Goal: Task Accomplishment & Management: Use online tool/utility

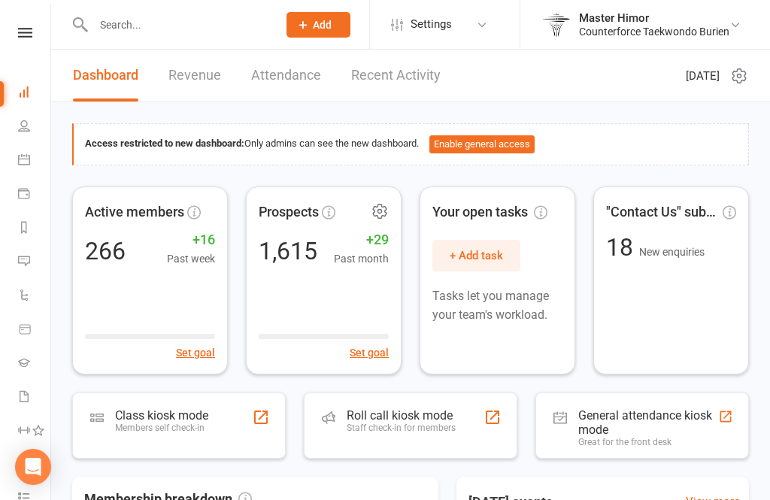
click at [314, 233] on div "Prospects 1,615 +29 Past month Set goal" at bounding box center [324, 281] width 156 height 188
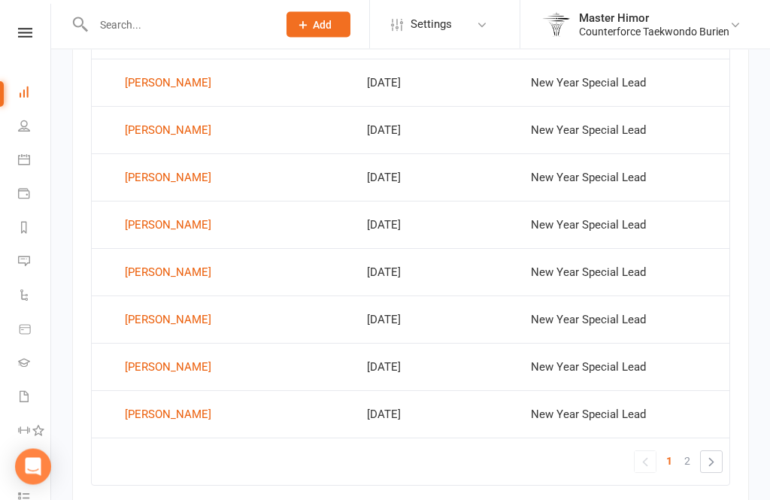
scroll to position [1033, 0]
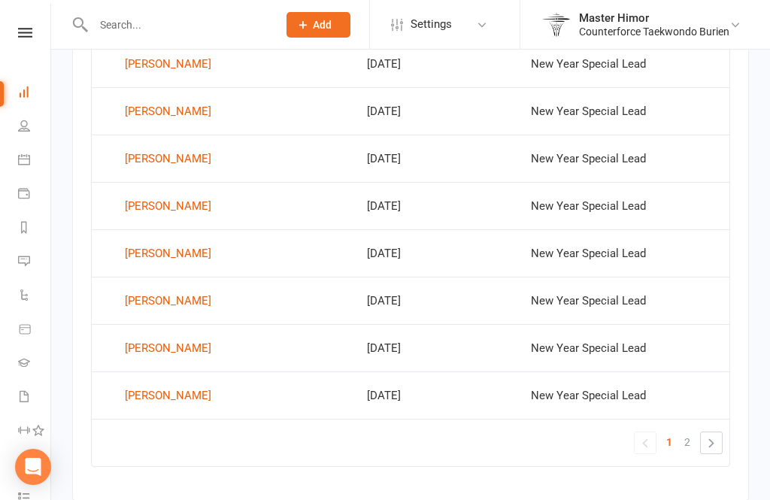
click at [711, 440] on link "»" at bounding box center [711, 442] width 21 height 21
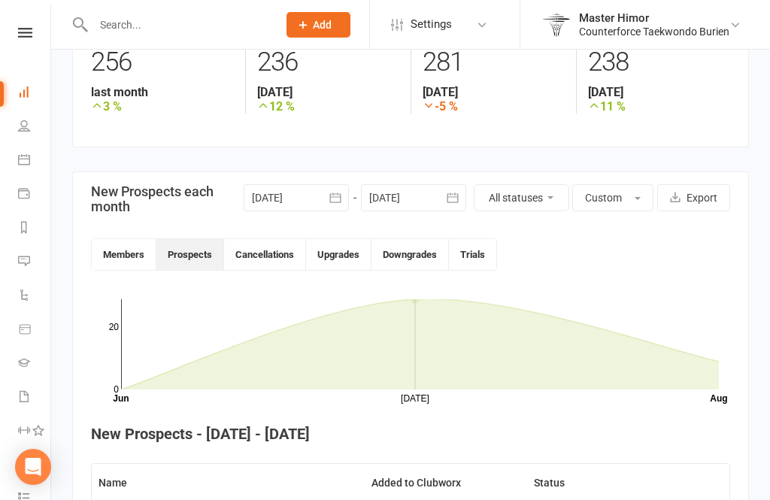
scroll to position [0, 0]
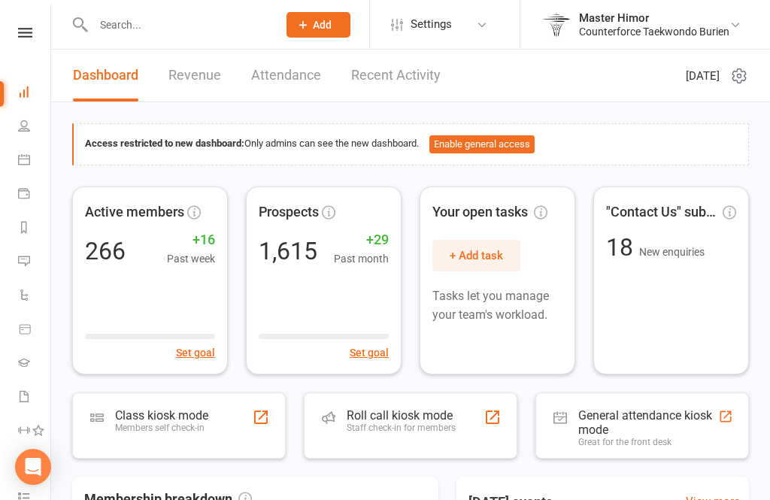
click at [108, 226] on div "Active members 266 +16 Past week Set goal" at bounding box center [150, 281] width 156 height 188
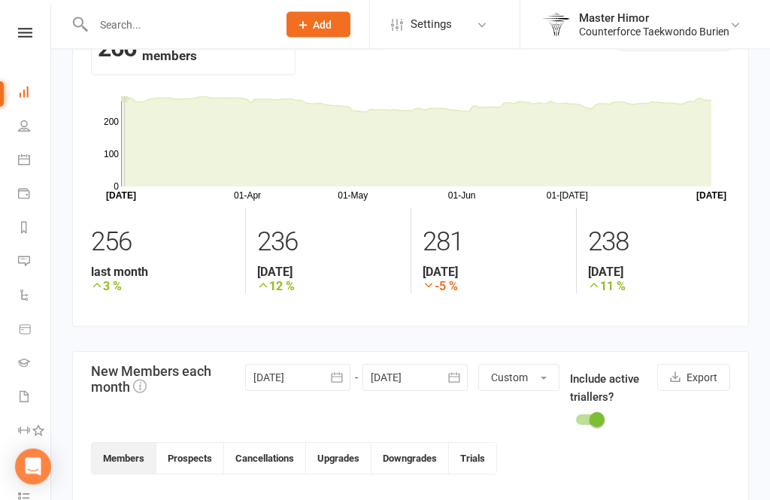
click at [187, 456] on button "Prospects" at bounding box center [190, 459] width 68 height 31
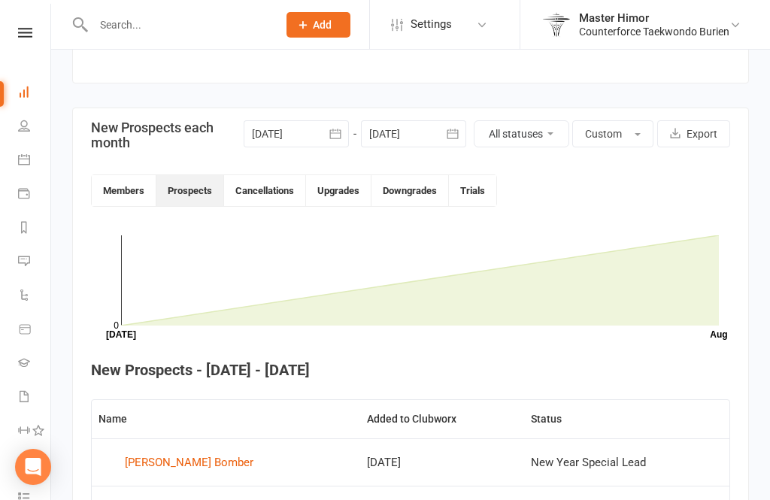
scroll to position [302, 0]
click at [247, 193] on button "Cancellations" at bounding box center [265, 191] width 82 height 31
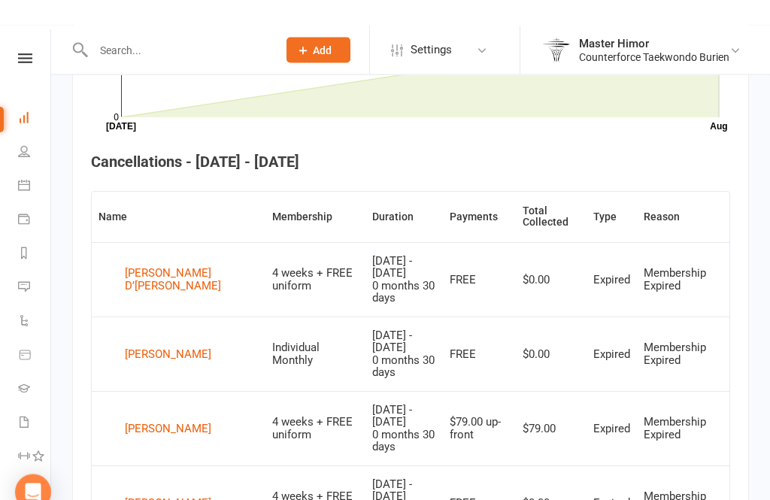
scroll to position [496, 0]
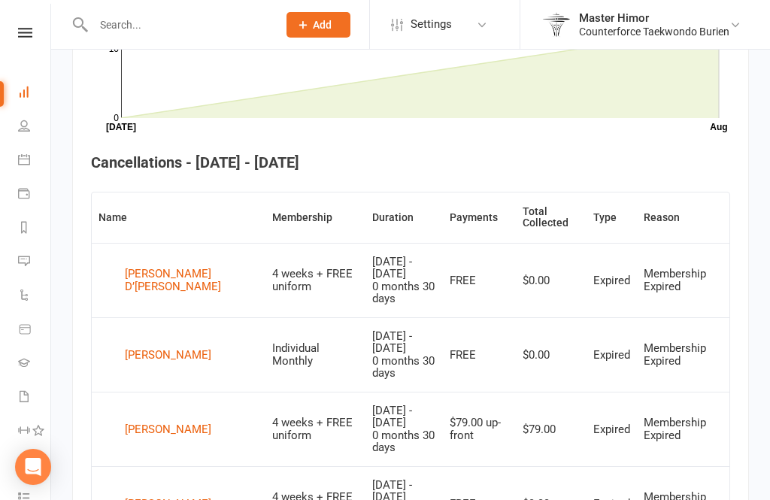
click at [26, 162] on icon at bounding box center [24, 159] width 12 height 12
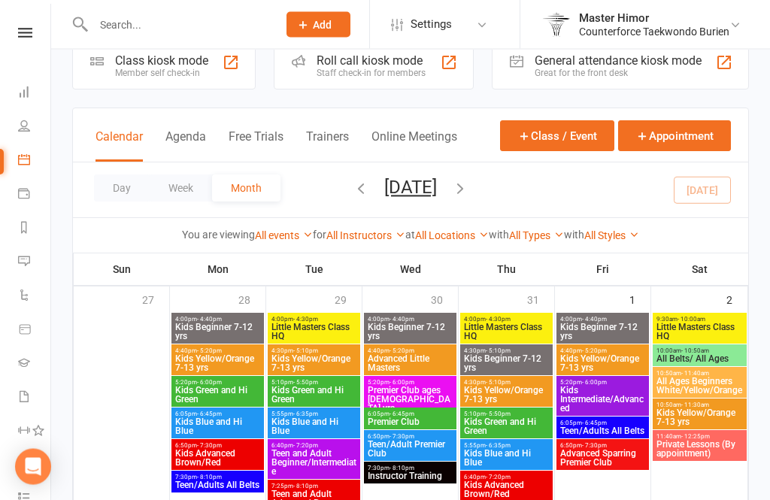
scroll to position [36, 0]
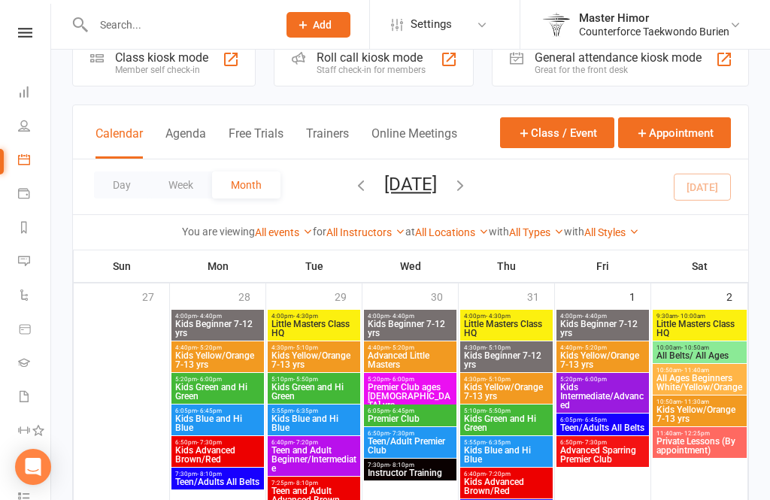
click at [26, 196] on icon at bounding box center [24, 193] width 12 height 12
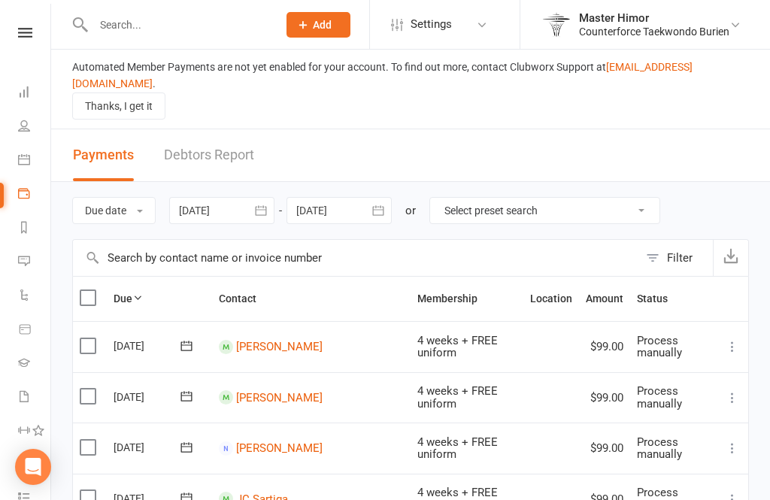
click at [23, 326] on icon at bounding box center [25, 330] width 14 height 14
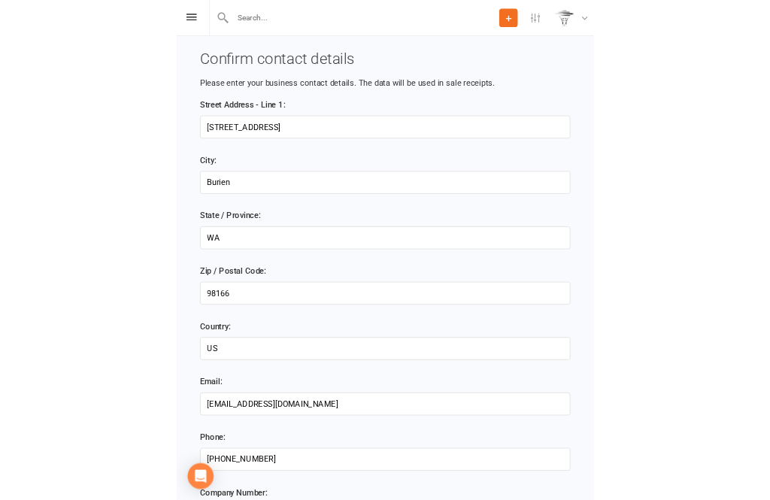
scroll to position [160, 2]
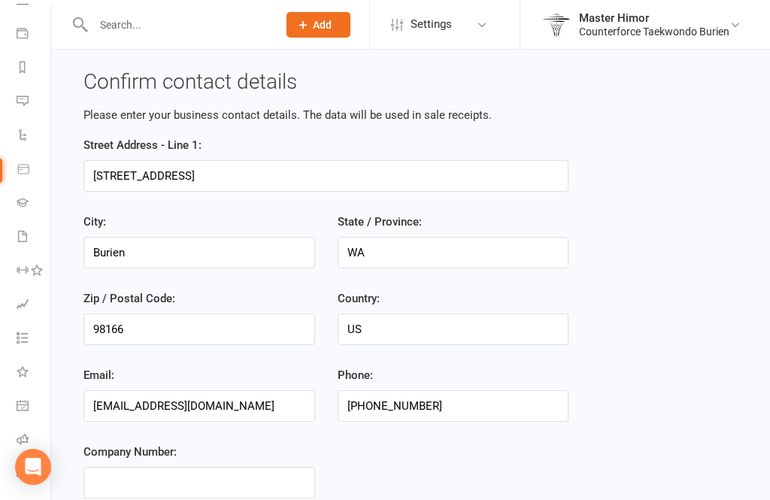
click at [20, 372] on icon at bounding box center [23, 371] width 12 height 12
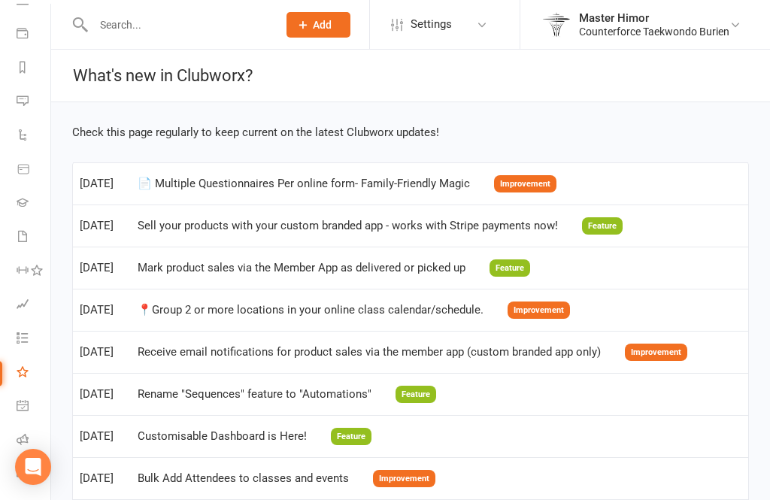
click at [28, 264] on icon at bounding box center [23, 270] width 12 height 12
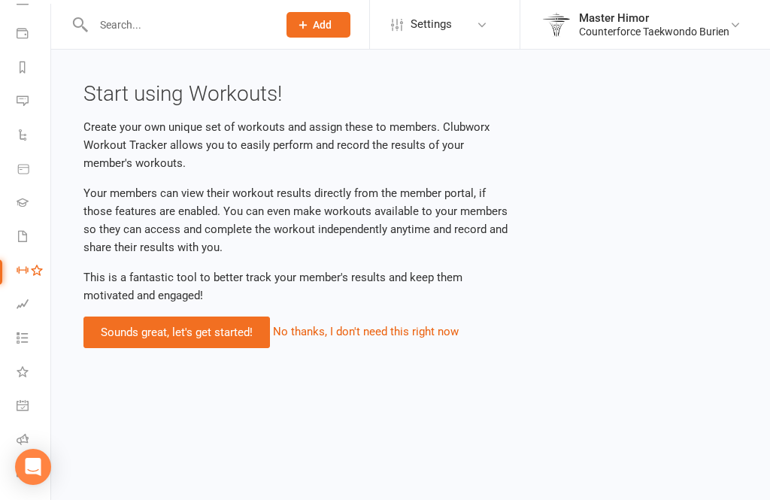
click at [32, 229] on link "Waivers 110" at bounding box center [34, 238] width 34 height 34
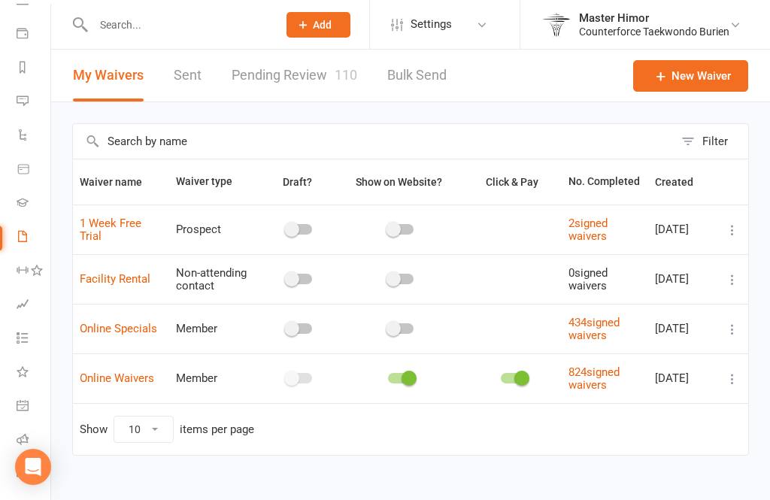
click at [26, 201] on icon at bounding box center [23, 202] width 12 height 12
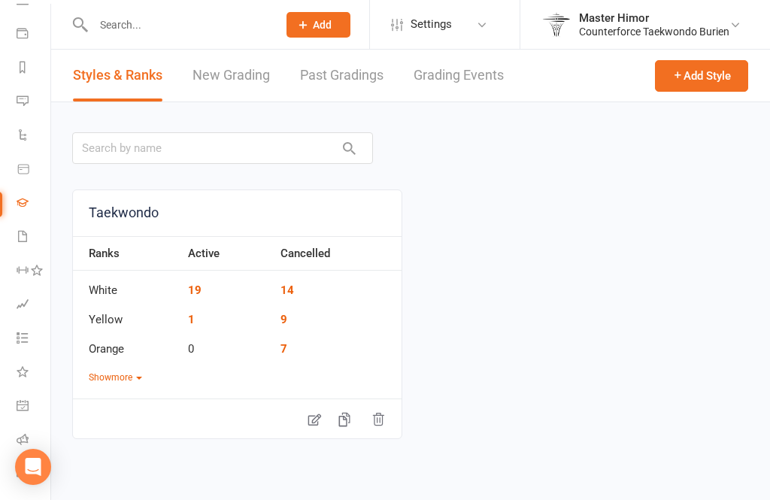
click at [26, 174] on icon at bounding box center [24, 169] width 14 height 14
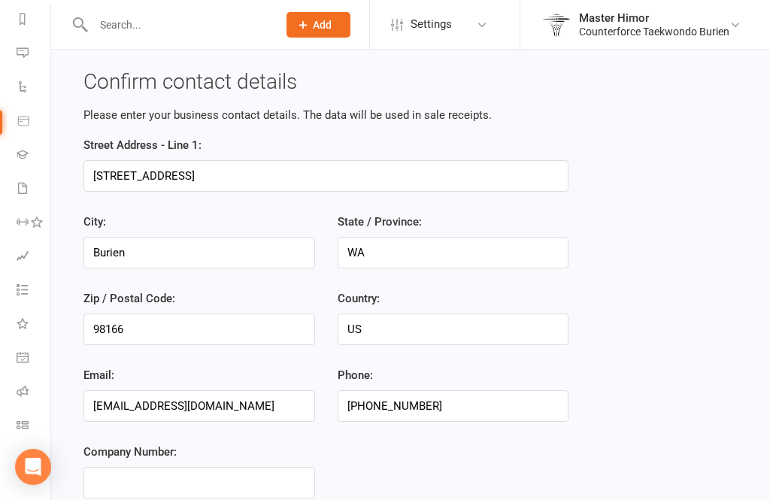
scroll to position [208, 2]
click at [21, 428] on icon at bounding box center [23, 425] width 12 height 12
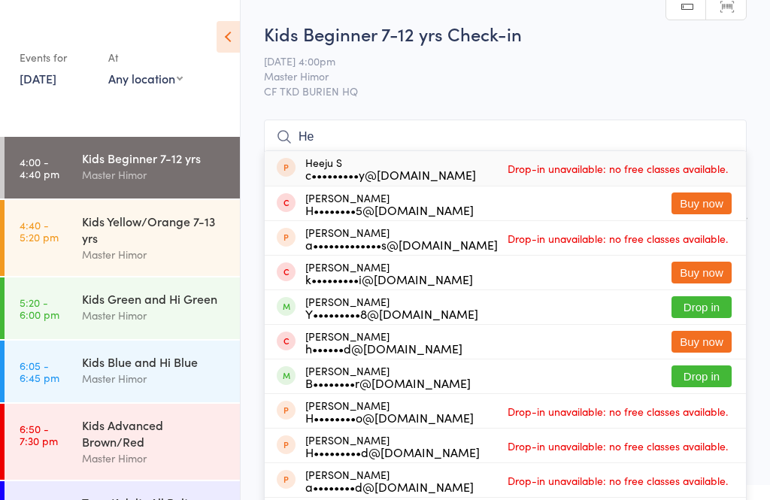
type input "He"
click at [571, 171] on span "Drop-in unavailable: no free classes available." at bounding box center [618, 168] width 228 height 23
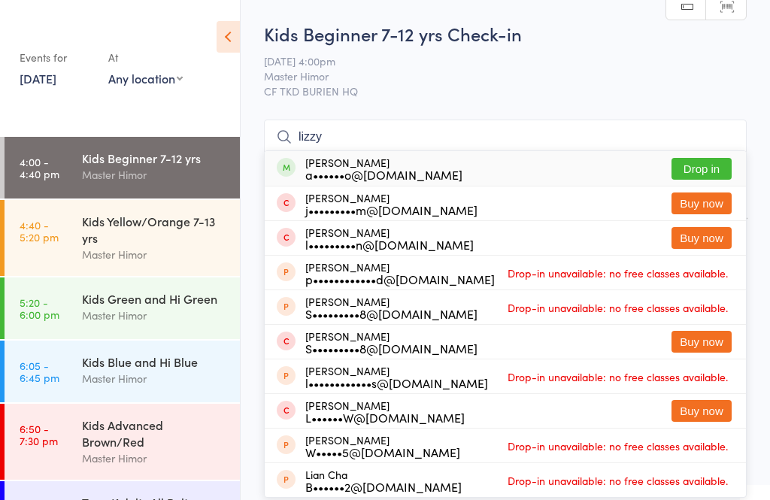
type input "lizzy"
click at [681, 174] on button "Drop in" at bounding box center [702, 169] width 60 height 22
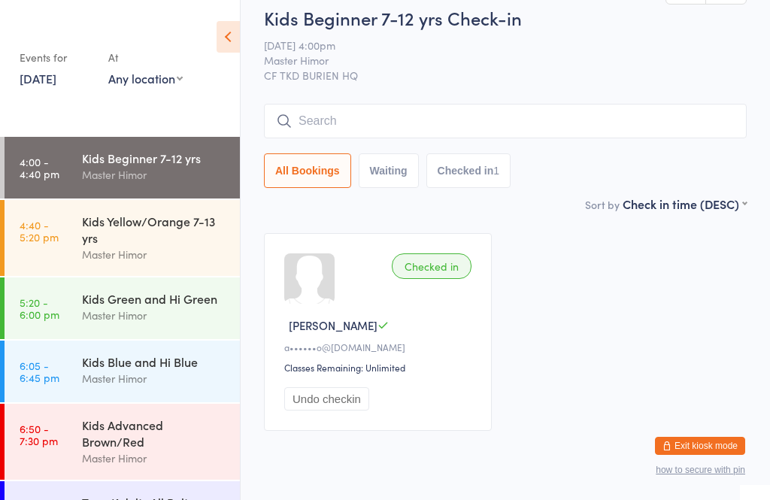
scroll to position [14, 0]
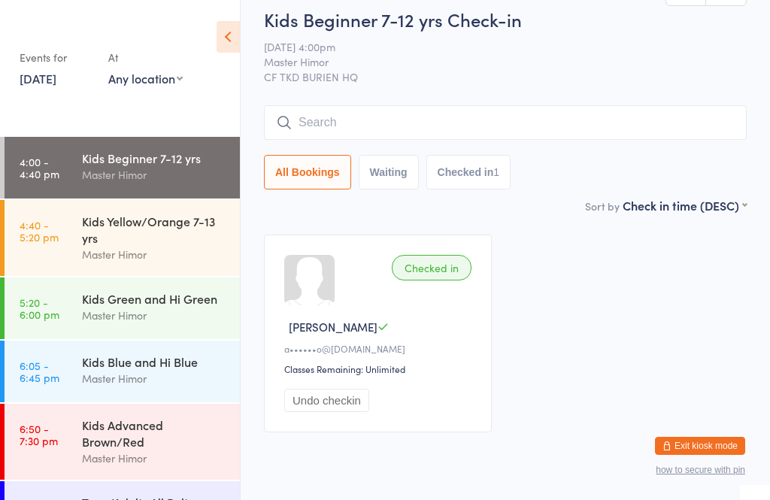
click at [363, 136] on input "search" at bounding box center [505, 122] width 483 height 35
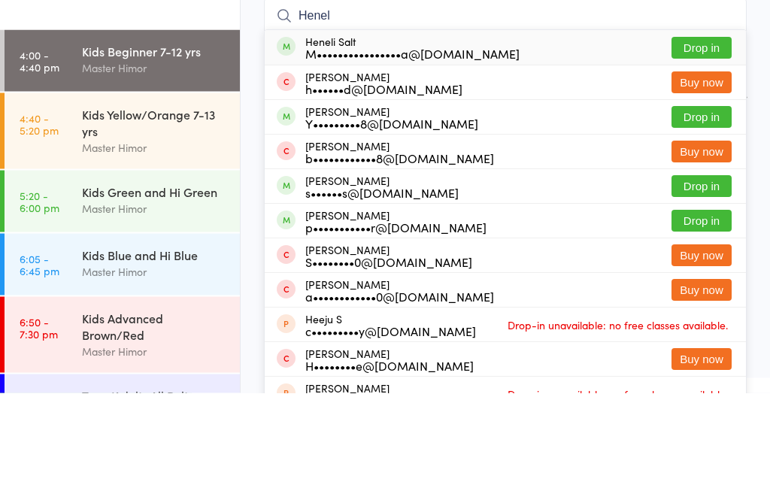
type input "Henel"
click at [682, 144] on button "Drop in" at bounding box center [702, 155] width 60 height 22
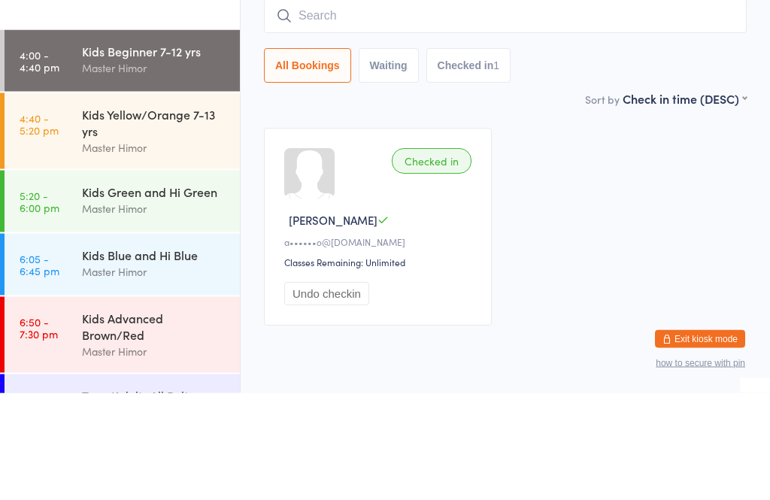
scroll to position [17, 0]
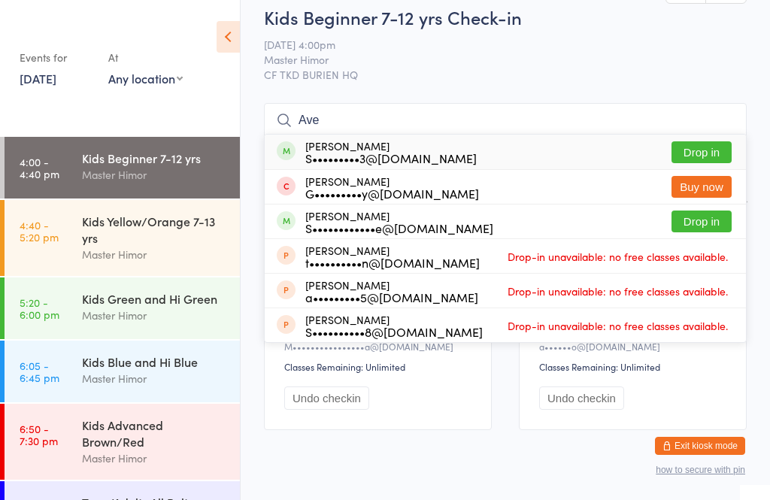
type input "Ave"
click at [703, 148] on button "Drop in" at bounding box center [702, 152] width 60 height 22
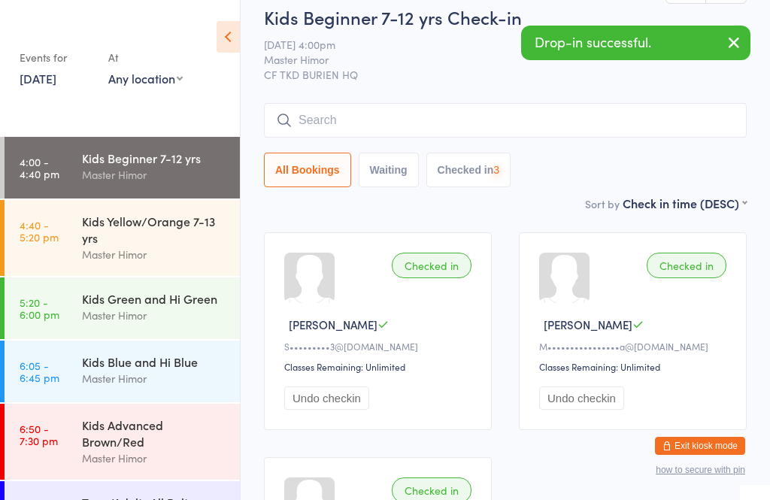
click at [357, 123] on input "search" at bounding box center [505, 120] width 483 height 35
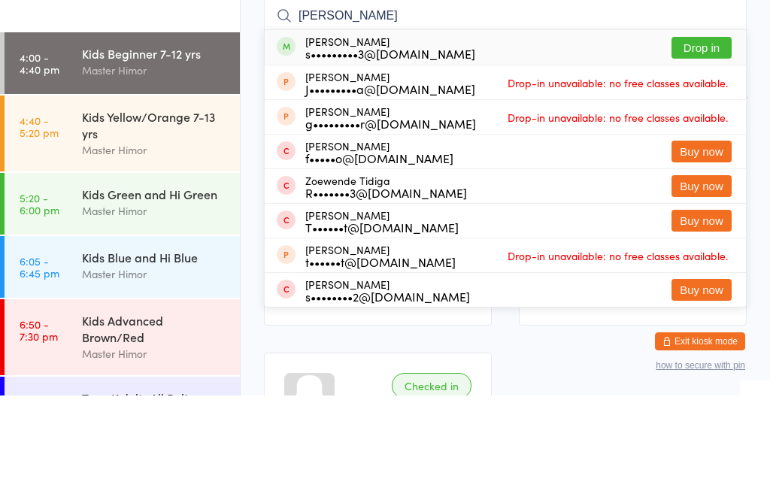
type input "Zoe"
click at [696, 141] on button "Drop in" at bounding box center [702, 152] width 60 height 22
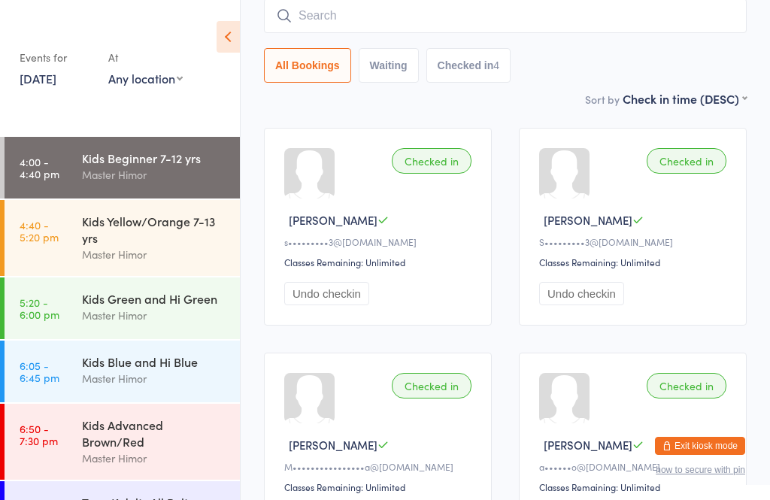
click at [467, 16] on input "search" at bounding box center [505, 15] width 483 height 35
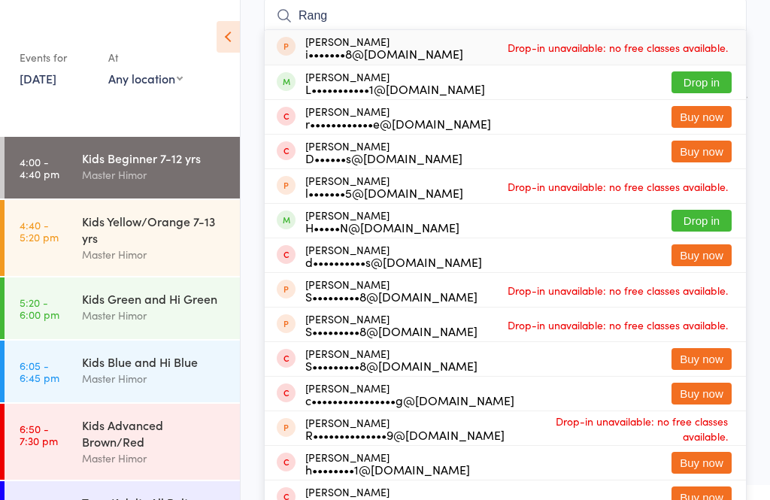
type input "Rang"
click at [704, 82] on button "Drop in" at bounding box center [702, 82] width 60 height 22
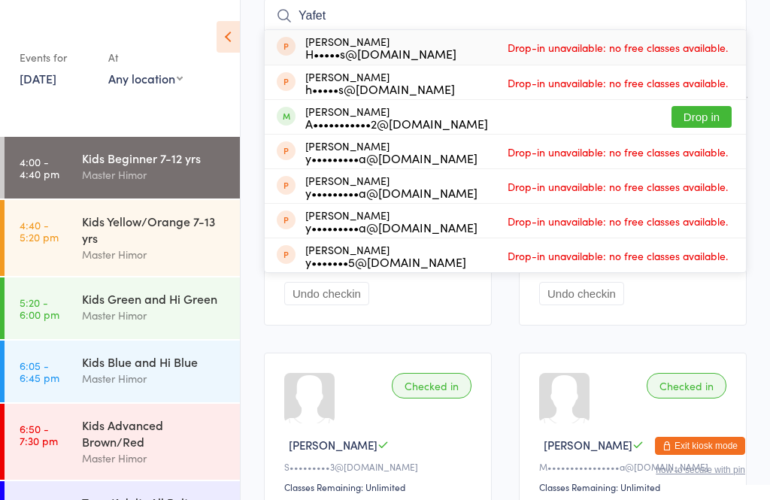
type input "Yafet"
click at [395, 118] on div "A•••••••••••2@yahoo.com" at bounding box center [396, 123] width 183 height 12
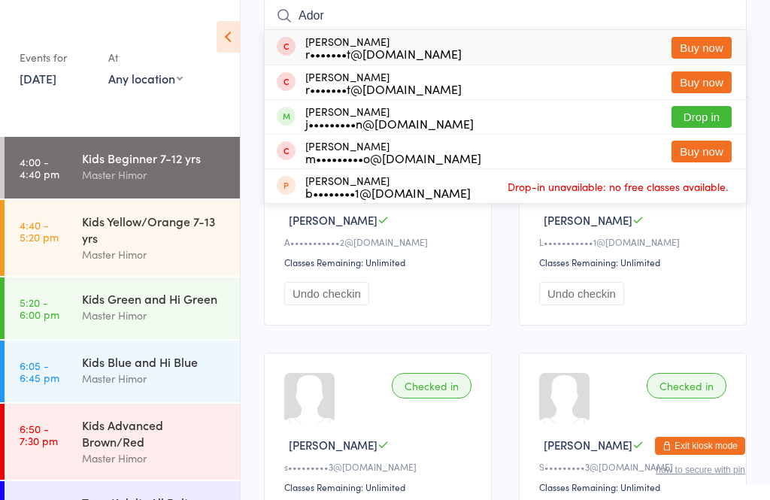
type input "Ador"
click at [663, 106] on div "Adoree Jackson j•••••••••n@gmail.com Drop in" at bounding box center [505, 117] width 481 height 34
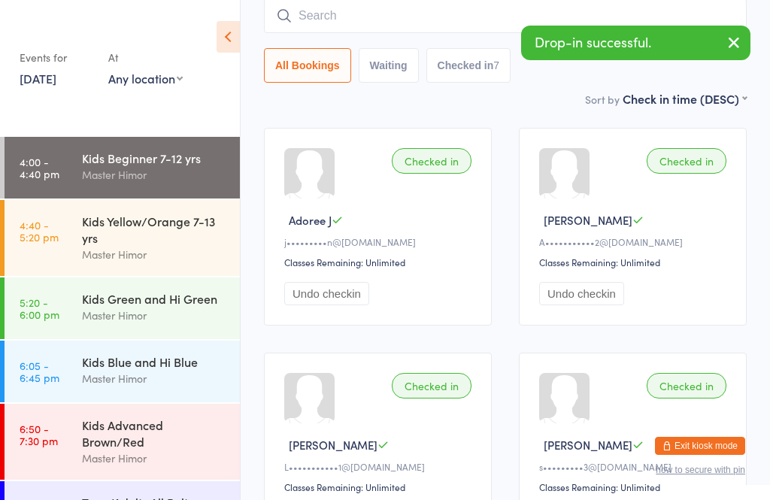
click at [304, 119] on main "Kids Beginner 7-12 yrs Check-in 11 Aug 4:00pm Master Himor CF TKD BURIEN HQ Man…" at bounding box center [505, 457] width 483 height 1114
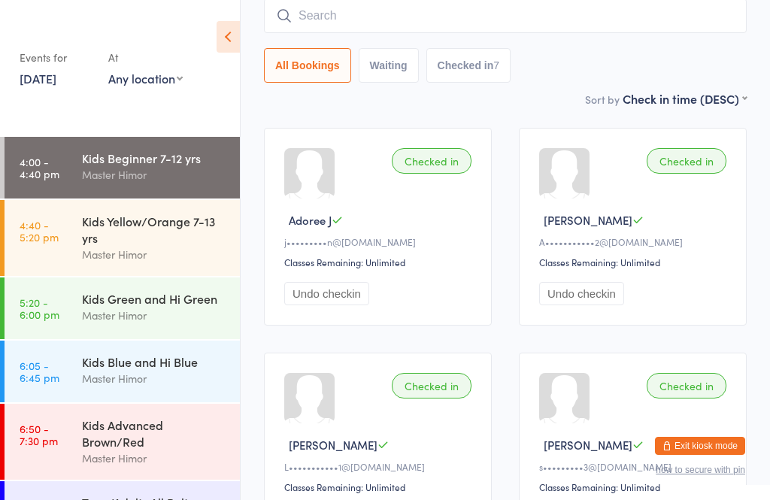
click at [131, 237] on div "Kids Yellow/Orange 7-13 yrs" at bounding box center [154, 229] width 145 height 33
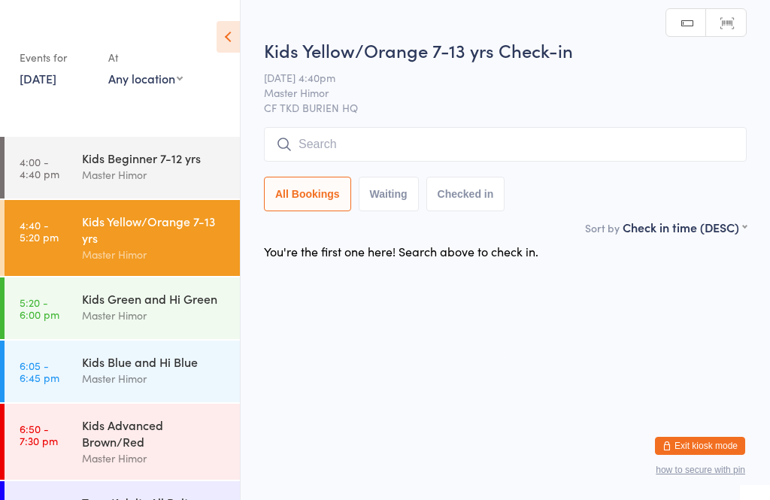
click at [434, 141] on input "search" at bounding box center [505, 144] width 483 height 35
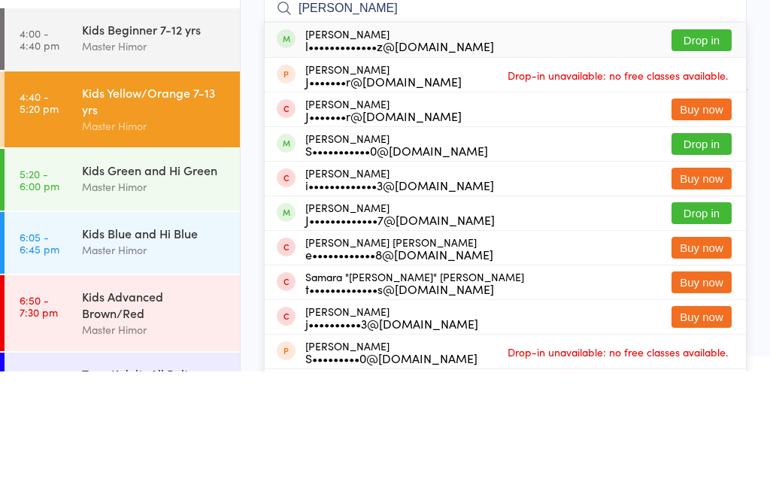
type input "Joshua sand"
click at [714, 158] on button "Drop in" at bounding box center [702, 169] width 60 height 22
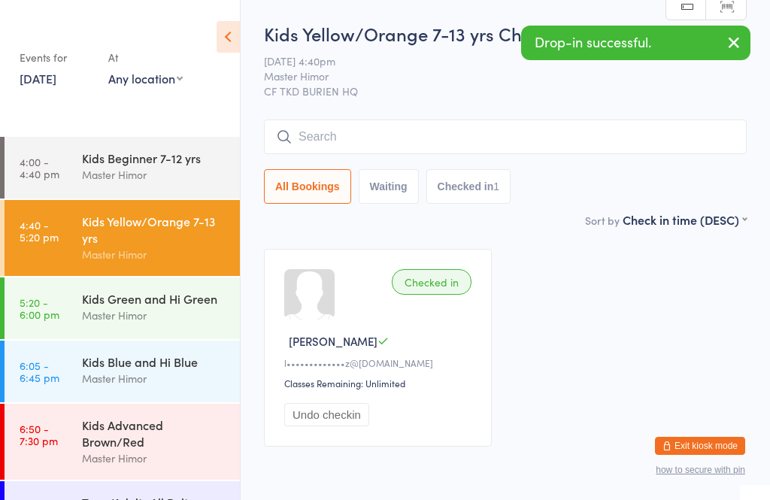
click at [335, 420] on button "Undo checkin" at bounding box center [326, 414] width 85 height 23
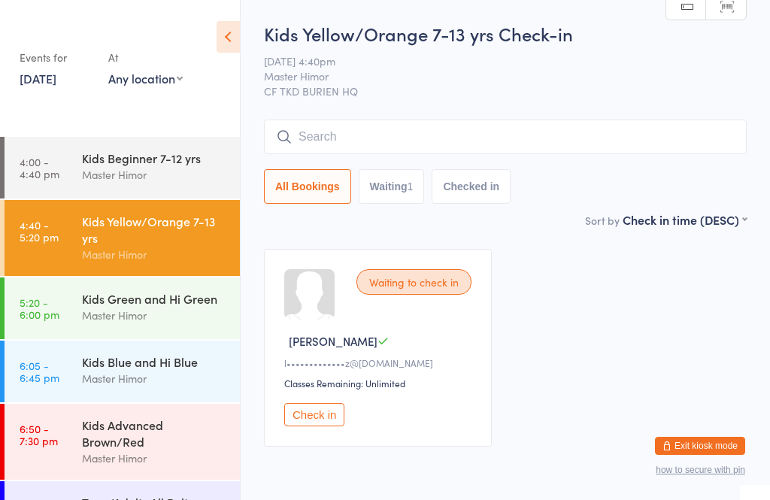
click at [408, 145] on input "search" at bounding box center [505, 137] width 483 height 35
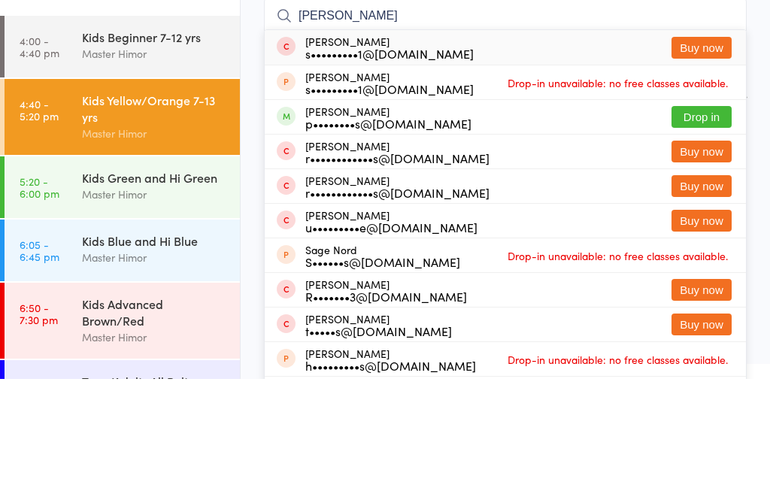
type input "Nora"
click at [705, 227] on button "Drop in" at bounding box center [702, 238] width 60 height 22
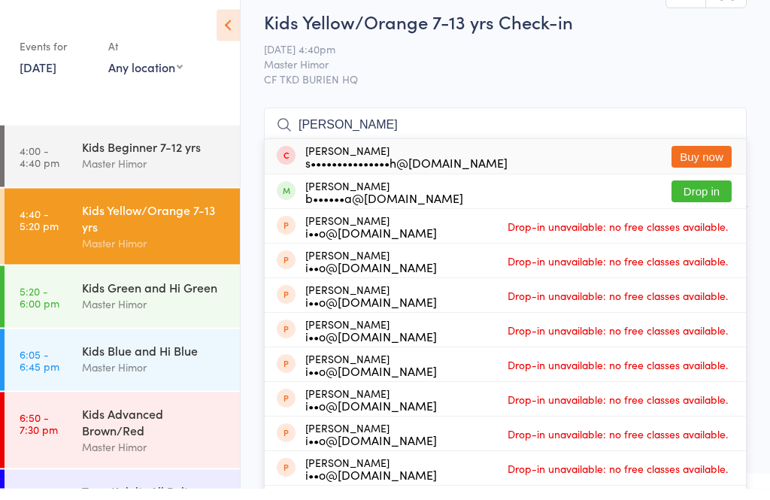
type input "Milo"
click at [696, 196] on button "Drop in" at bounding box center [702, 204] width 60 height 22
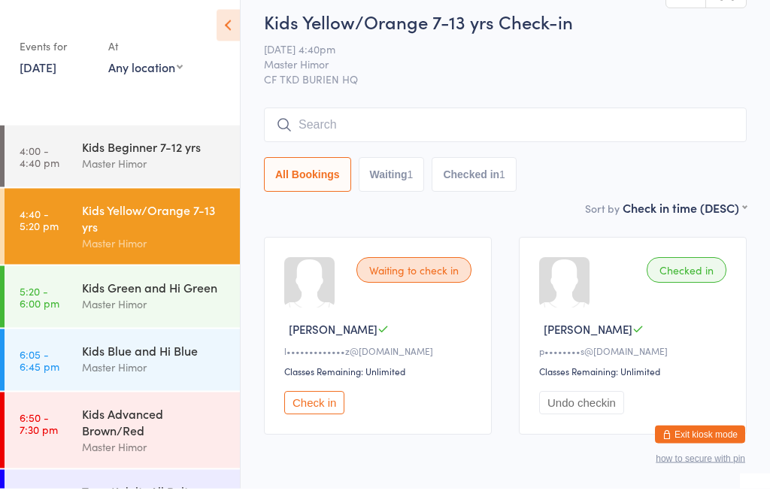
scroll to position [12, 0]
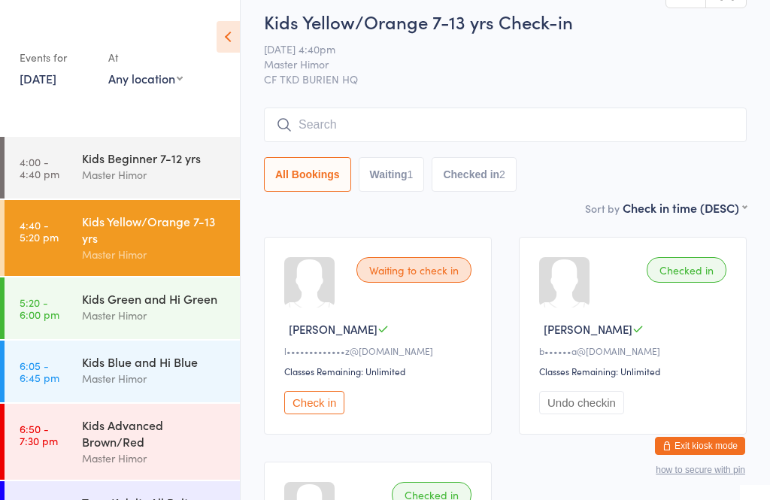
click at [641, 120] on input "search" at bounding box center [505, 125] width 483 height 35
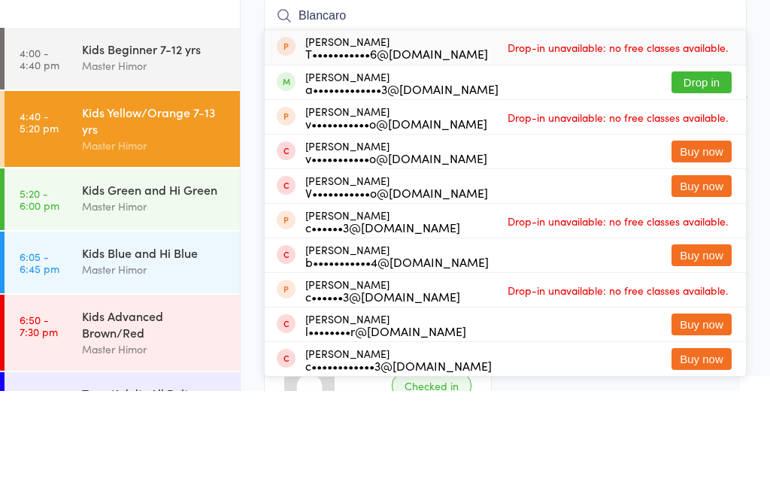
type input "Blancaro"
click at [713, 180] on button "Drop in" at bounding box center [702, 191] width 60 height 22
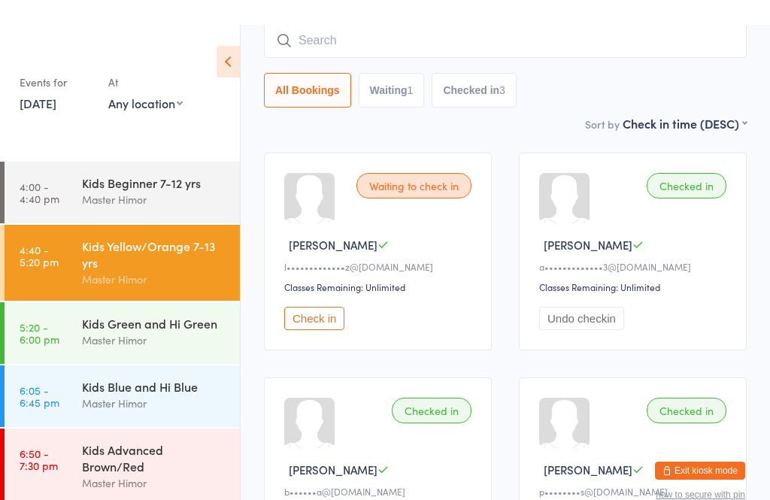
scroll to position [94, 0]
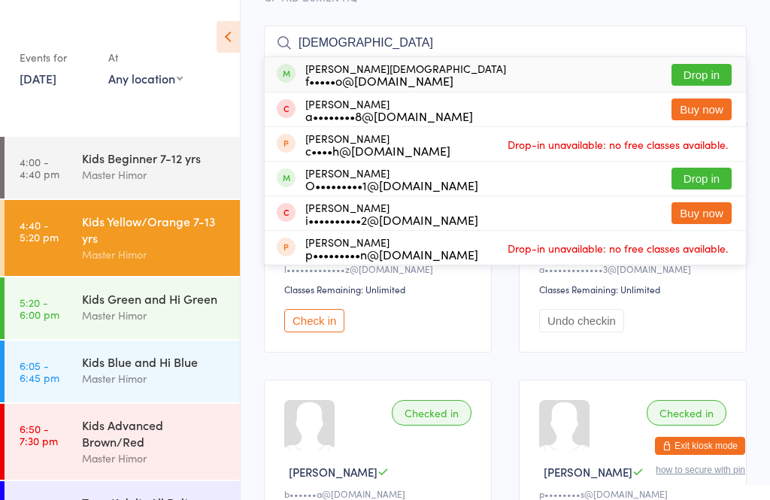
type input "Iman"
click at [687, 72] on button "Drop in" at bounding box center [702, 75] width 60 height 22
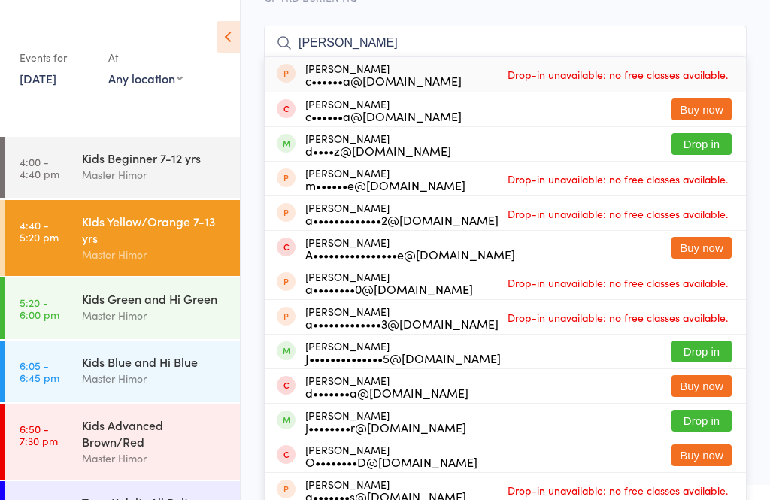
scroll to position [76, 0]
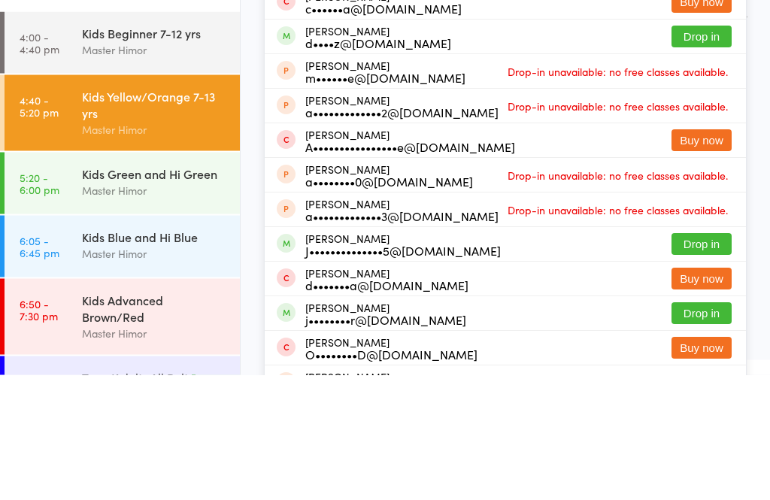
type input "Alex"
click at [329, 266] on div "A••••••••••••••••e@yahoo.com" at bounding box center [410, 272] width 210 height 12
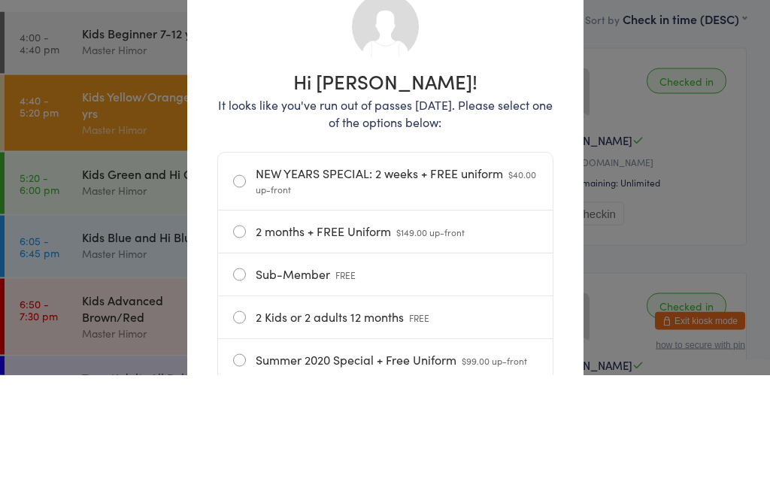
scroll to position [202, 0]
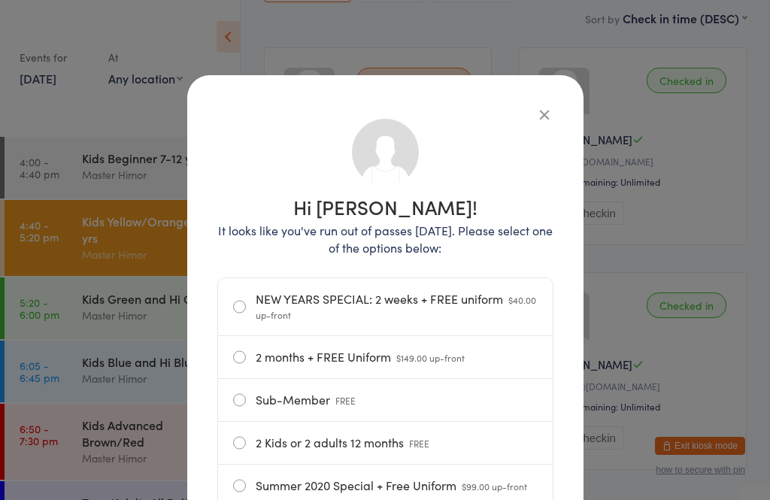
click at [535, 123] on button "button" at bounding box center [544, 114] width 18 height 18
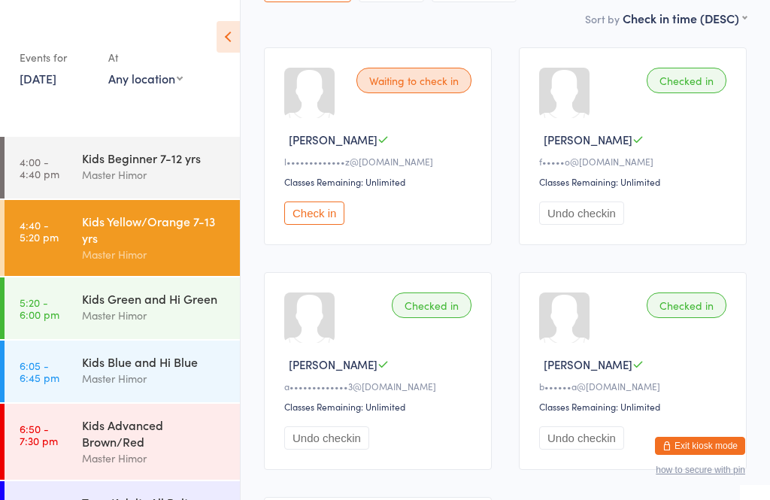
click at [83, 166] on div "Kids Beginner 7-12 yrs" at bounding box center [154, 158] width 145 height 17
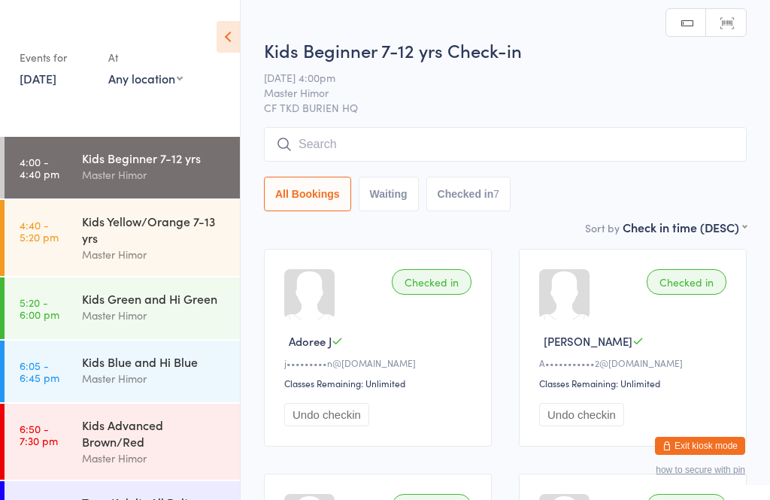
click at [644, 148] on input "search" at bounding box center [505, 144] width 483 height 35
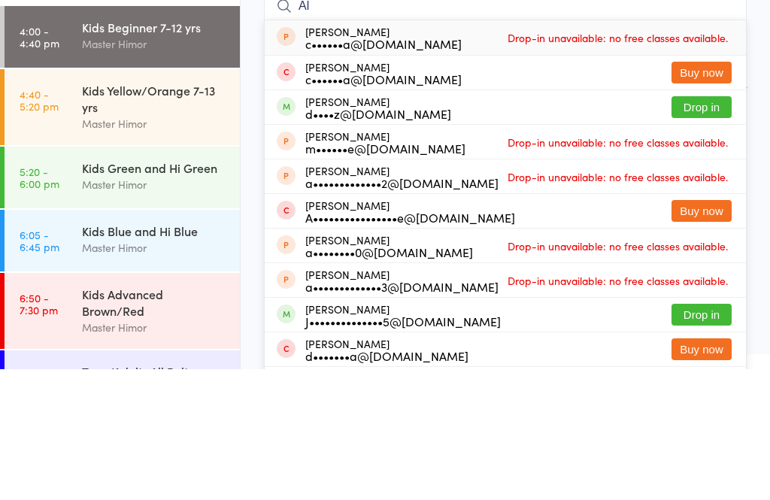
type input "A"
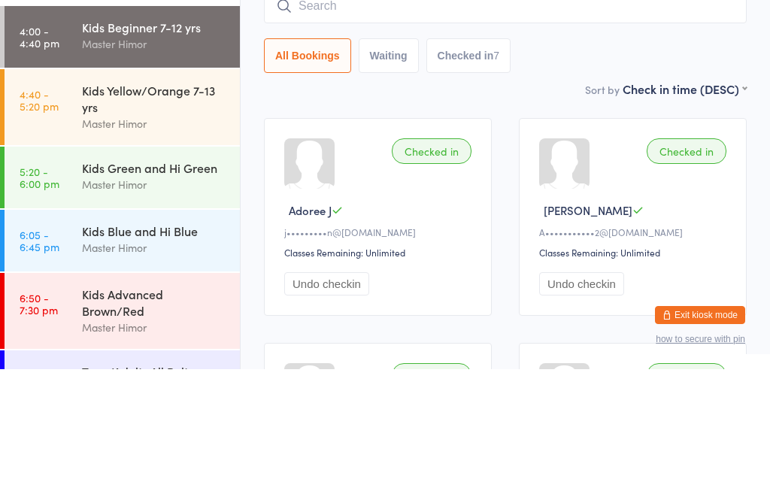
click at [65, 200] on link "4:40 - 5:20 pm Kids Yellow/Orange 7-13 yrs Master Himor" at bounding box center [122, 238] width 235 height 76
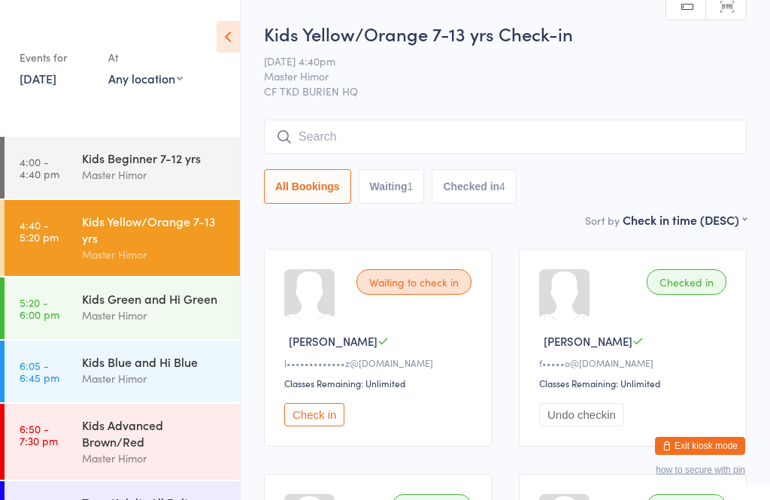
click at [431, 153] on input "search" at bounding box center [505, 137] width 483 height 35
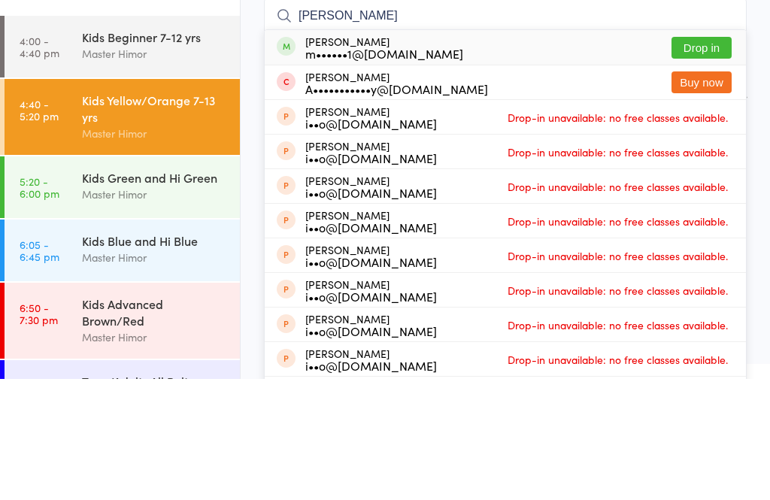
type input "Joey"
click at [698, 158] on button "Drop in" at bounding box center [702, 169] width 60 height 22
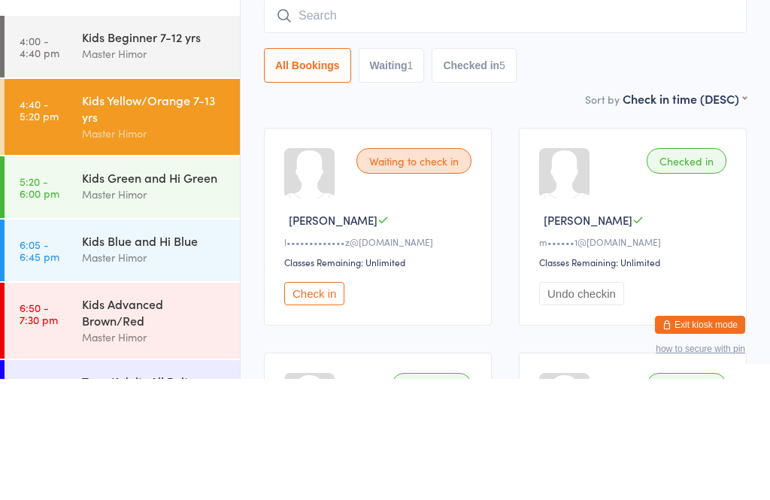
scroll to position [121, 0]
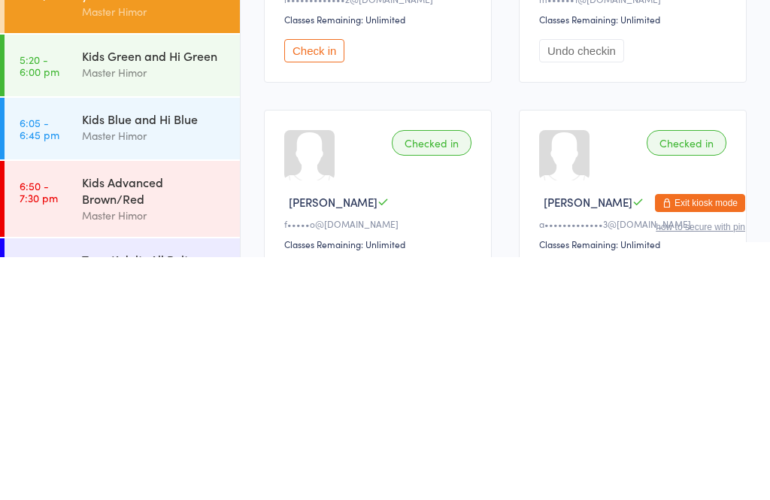
click at [179, 290] on div "Kids Green and Hi Green" at bounding box center [154, 298] width 145 height 17
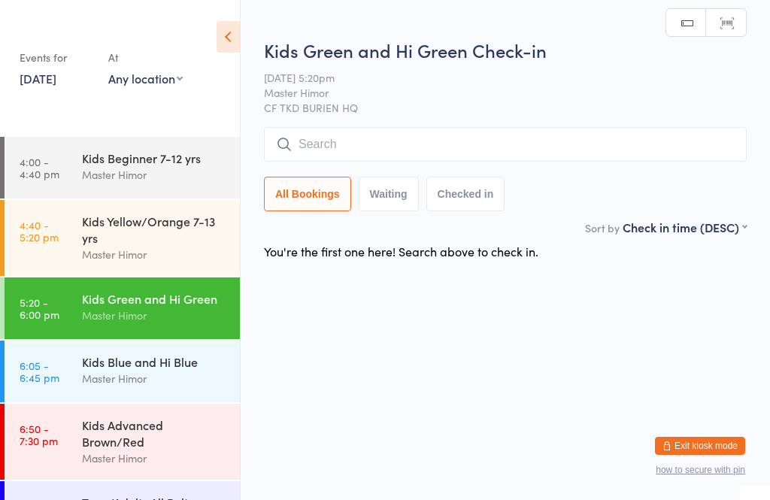
click at [445, 139] on input "search" at bounding box center [505, 144] width 483 height 35
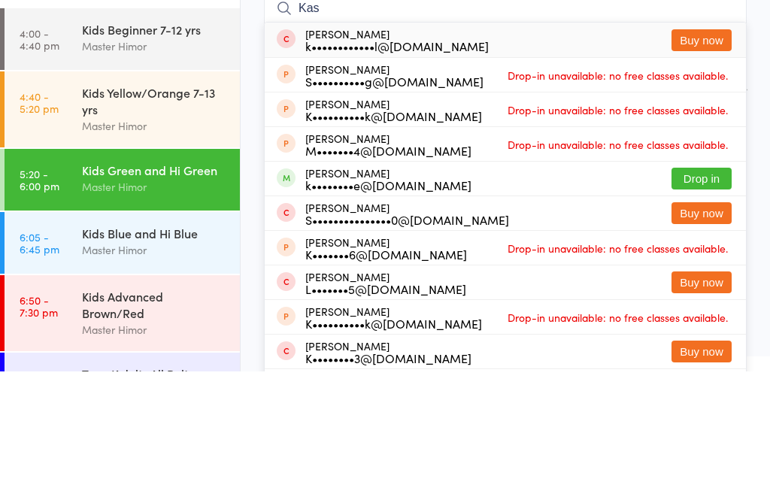
type input "Kas"
click at [708, 296] on button "Drop in" at bounding box center [702, 307] width 60 height 22
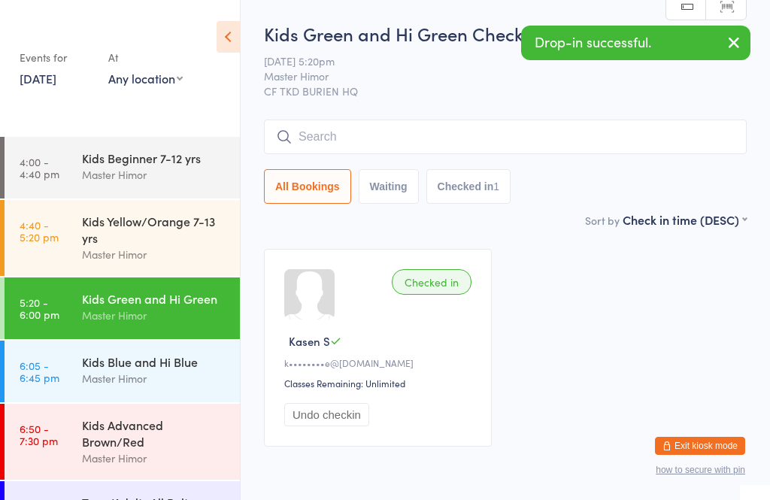
click at [566, 129] on input "search" at bounding box center [505, 137] width 483 height 35
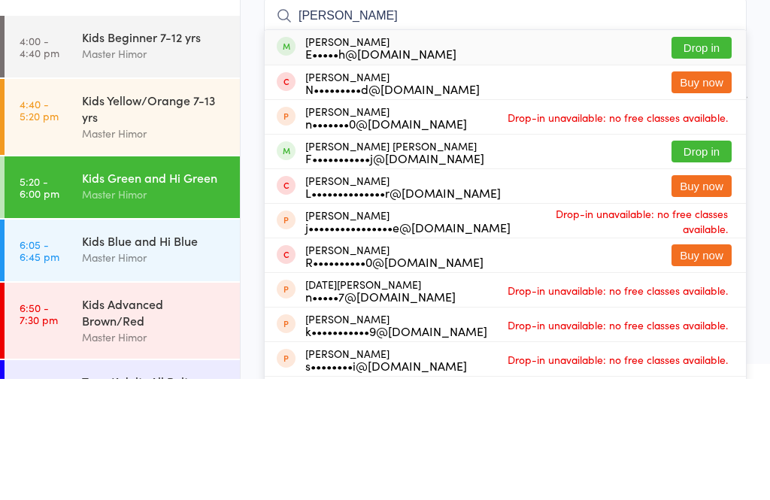
type input "Lucas"
click at [702, 158] on button "Drop in" at bounding box center [702, 169] width 60 height 22
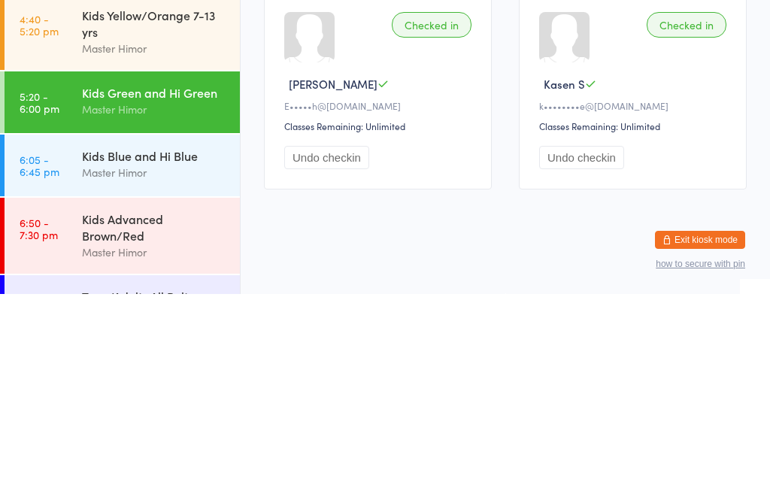
scroll to position [42, 0]
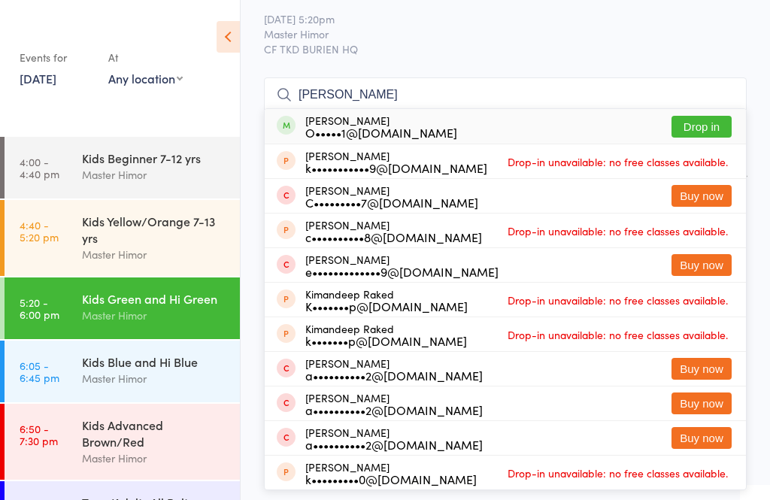
type input "Kim"
click at [705, 135] on button "Drop in" at bounding box center [702, 127] width 60 height 22
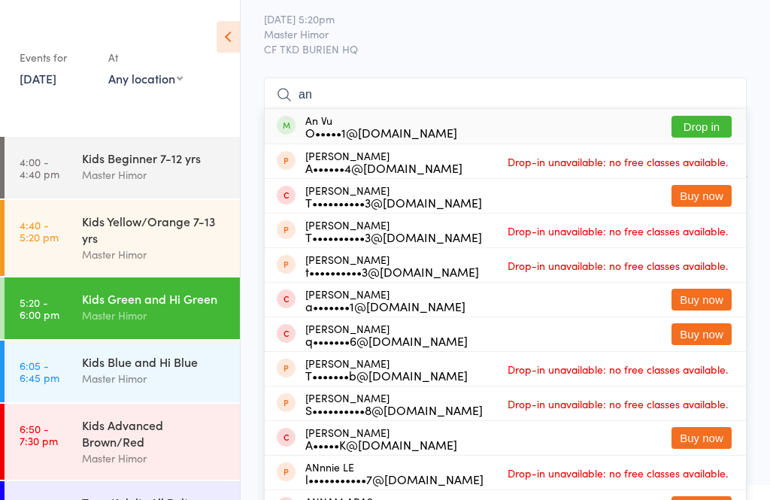
type input "an"
click at [698, 138] on button "Drop in" at bounding box center [702, 127] width 60 height 22
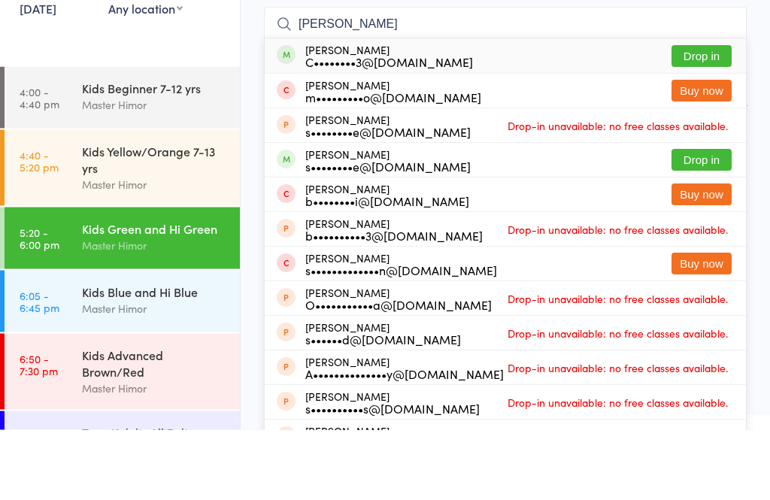
type input "Sophia"
click at [711, 116] on button "Drop in" at bounding box center [702, 127] width 60 height 22
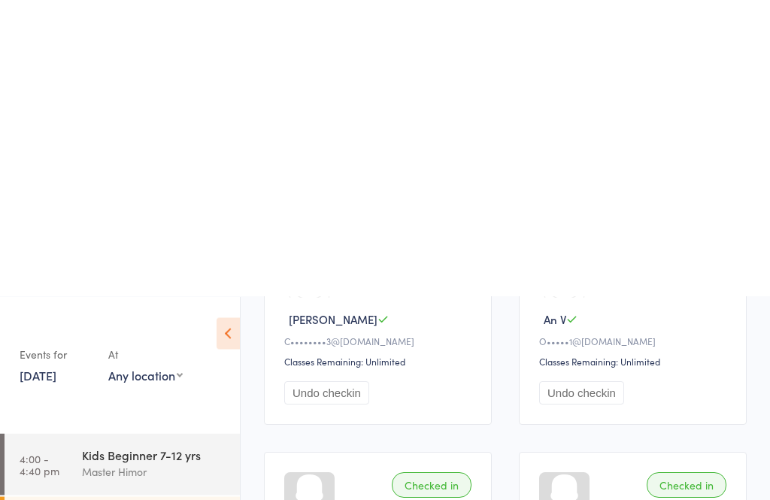
scroll to position [0, 0]
